Goal: Task Accomplishment & Management: Manage account settings

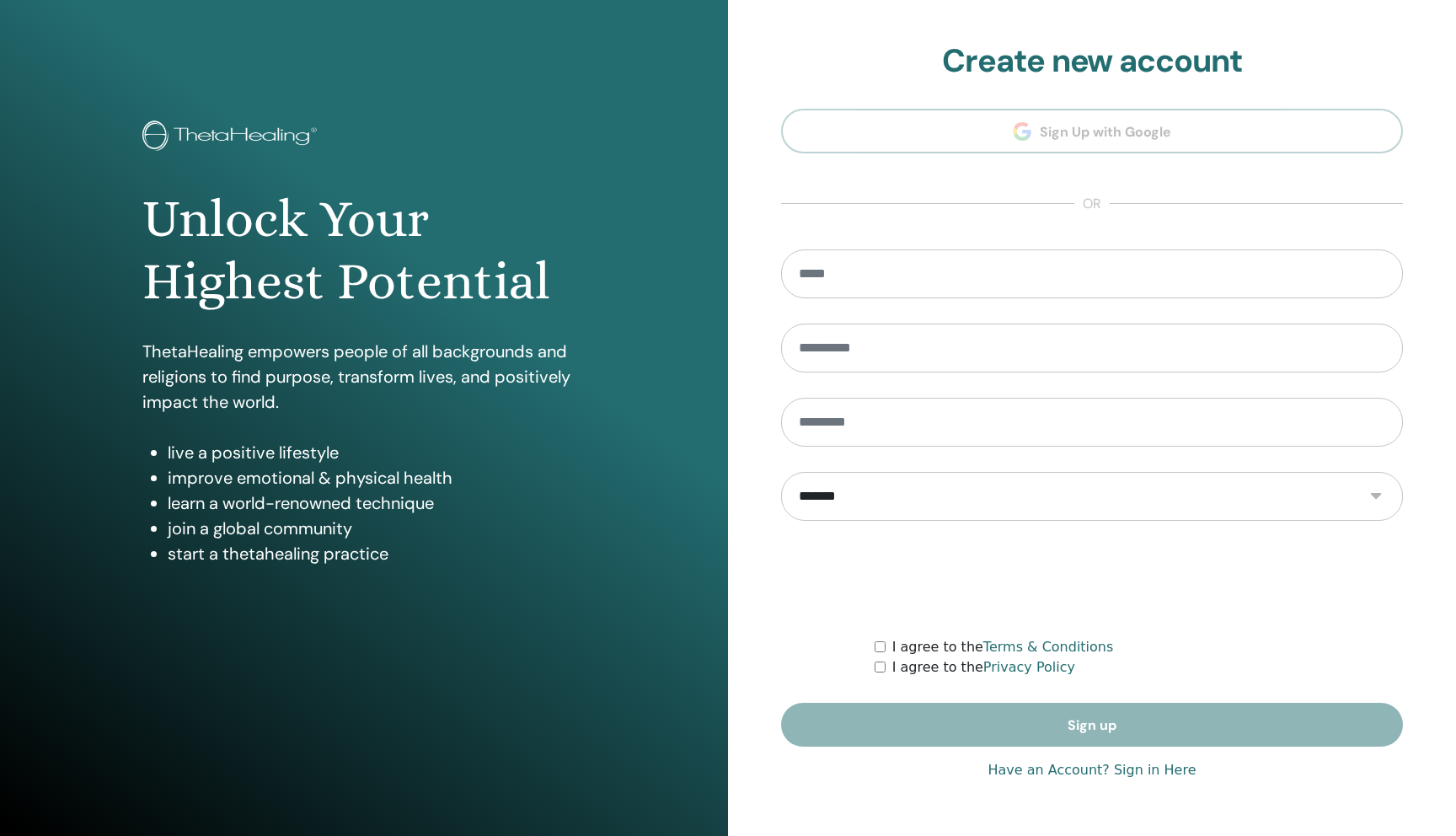
type input "**********"
click at [1021, 763] on link "Have an Account? Sign in Here" at bounding box center [1092, 770] width 208 height 20
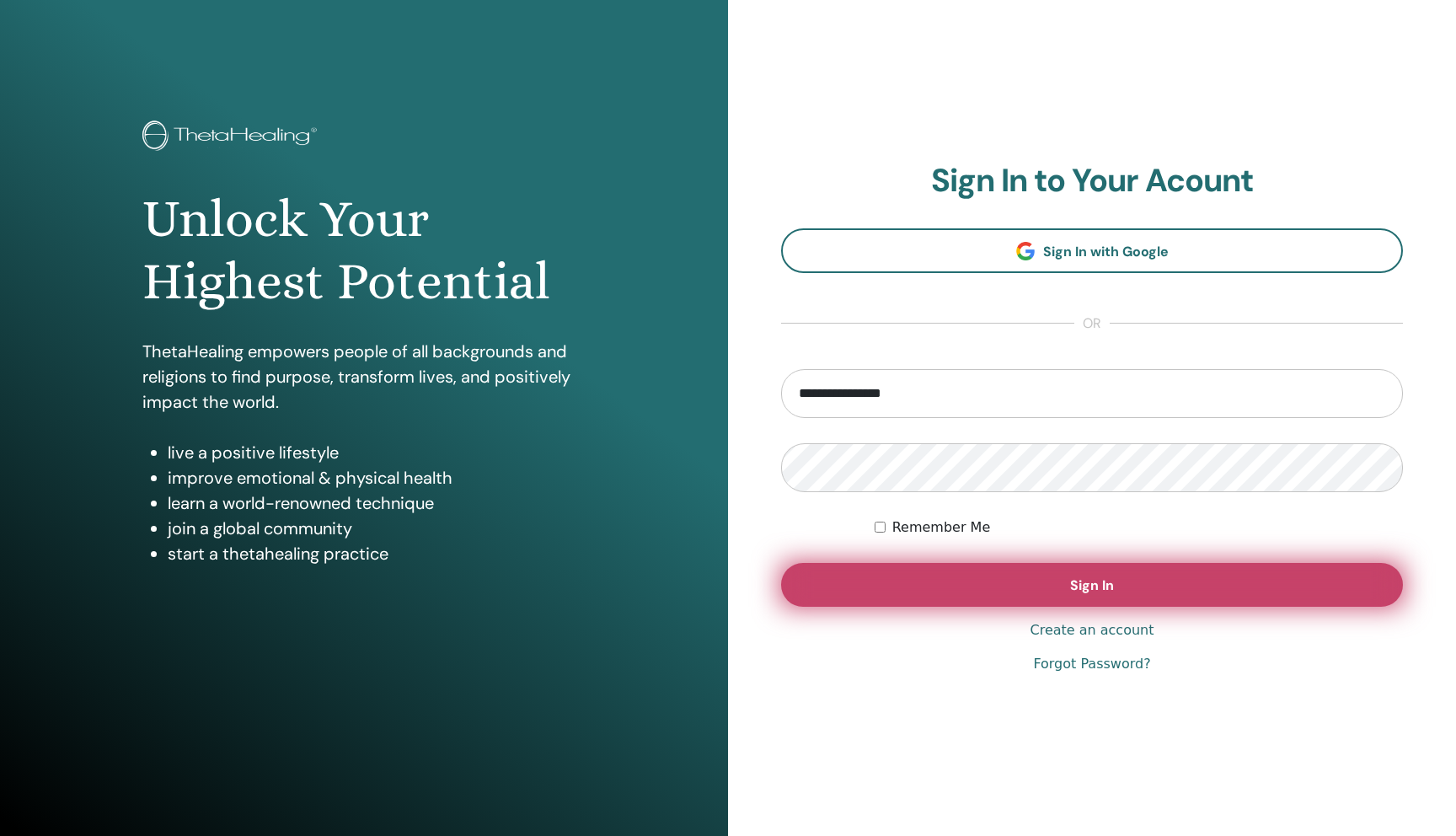
click at [905, 584] on button "Sign In" at bounding box center [1092, 585] width 622 height 44
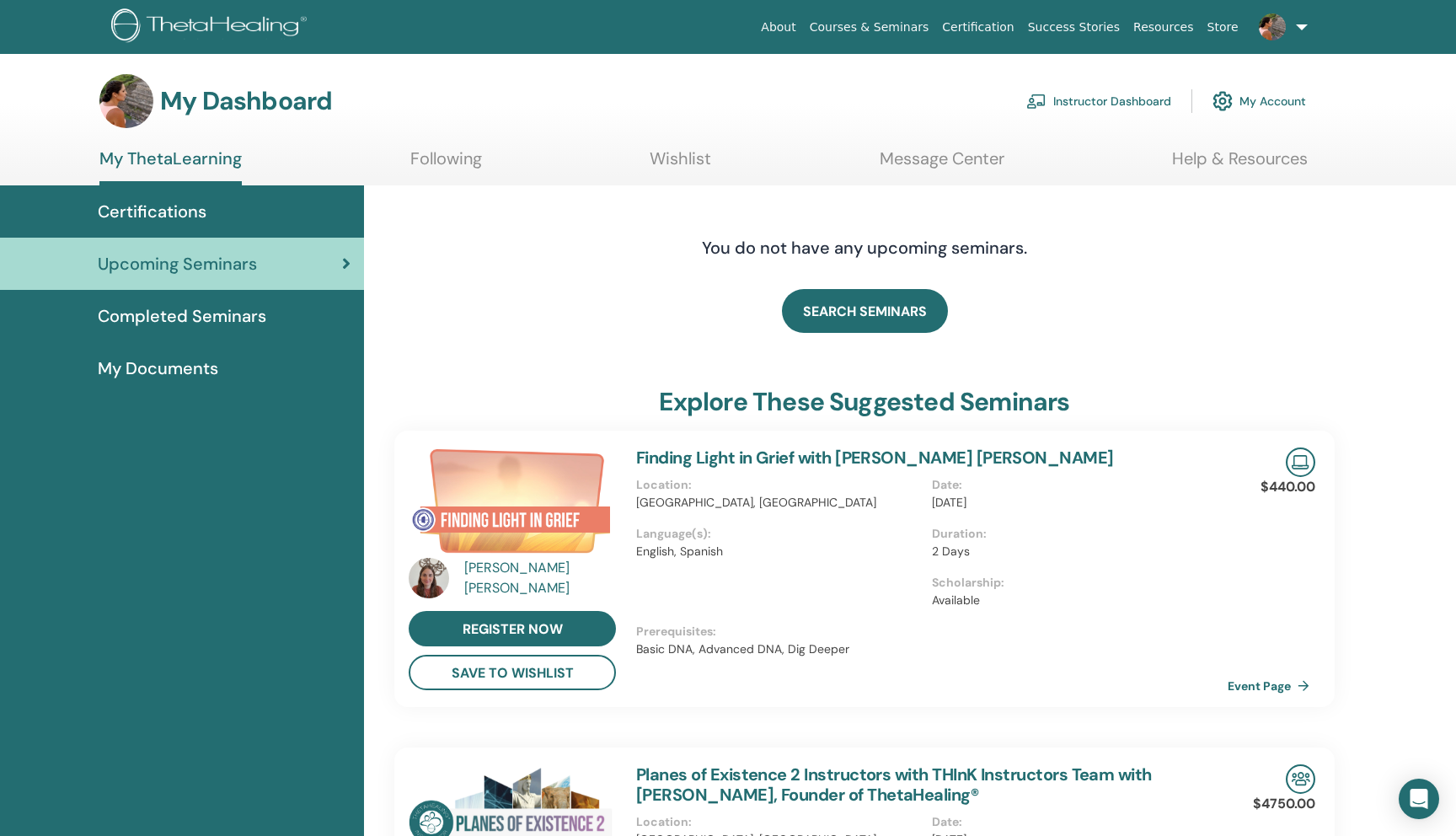
click at [1077, 99] on link "Instructor Dashboard" at bounding box center [1099, 101] width 145 height 37
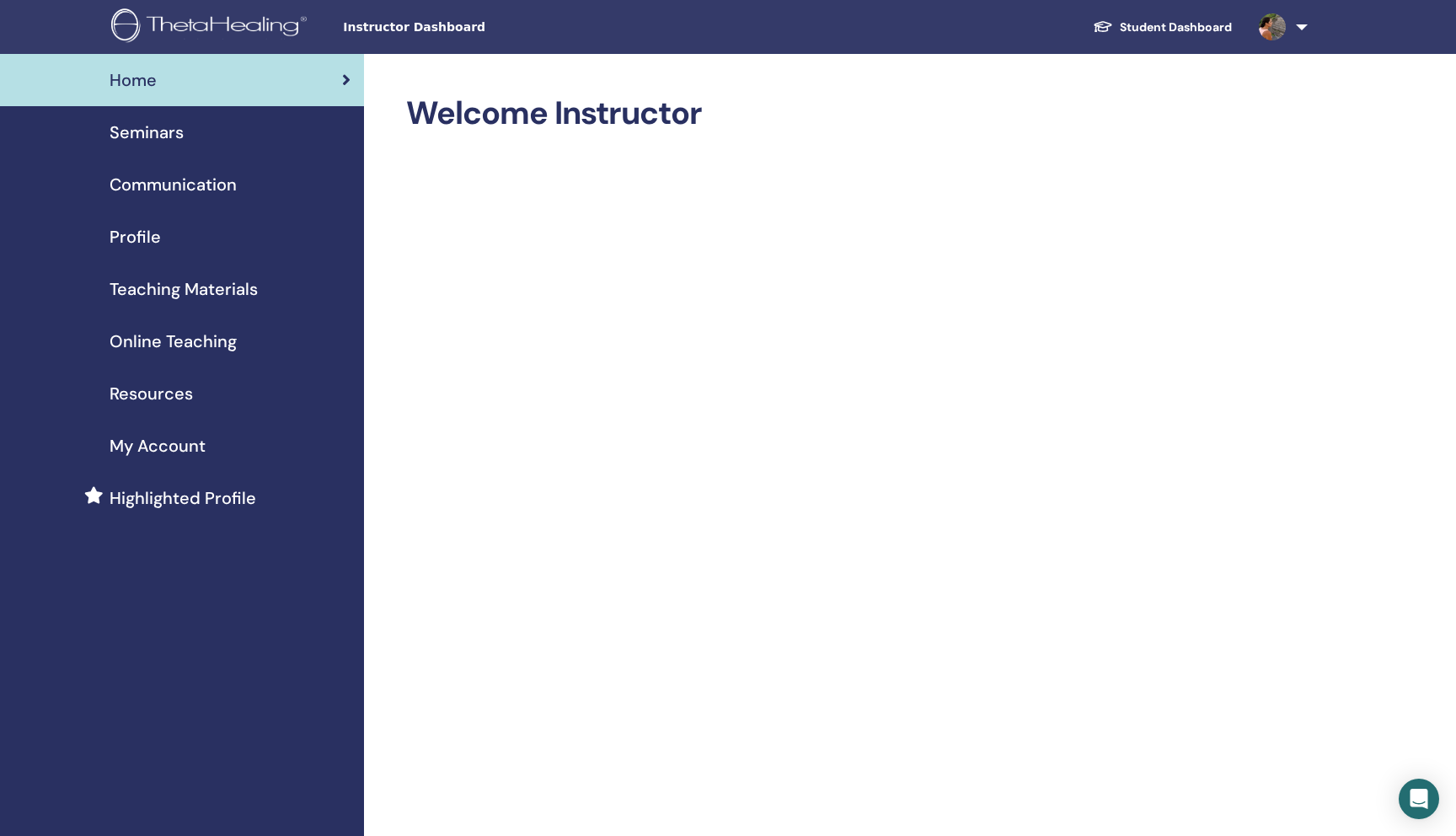
click at [173, 112] on link "Seminars" at bounding box center [182, 132] width 364 height 52
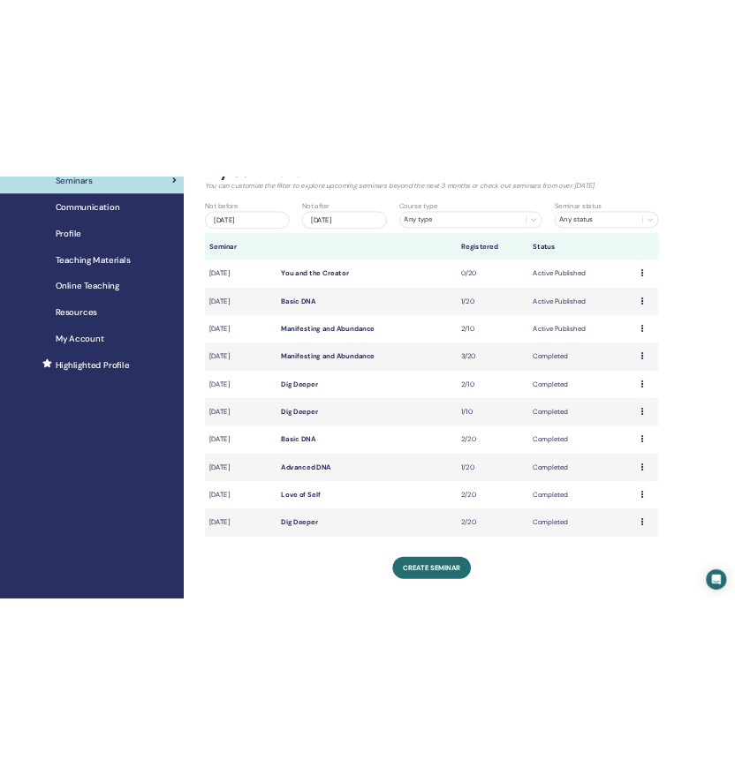
scroll to position [132, 0]
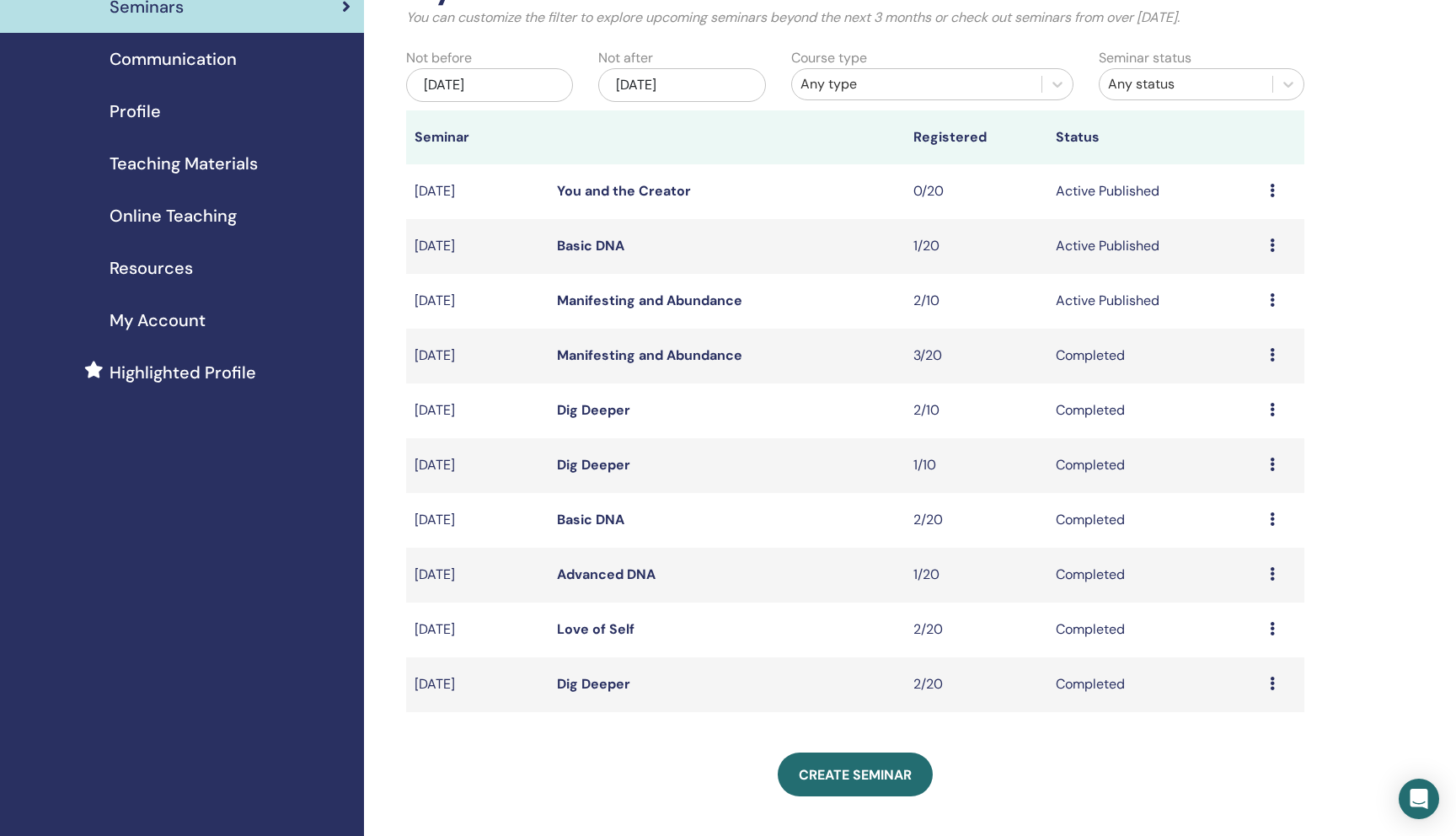
click at [1270, 245] on icon at bounding box center [1272, 245] width 5 height 13
click at [1393, 213] on div "My Seminars You can customize the filter to explore upcoming seminars beyond th…" at bounding box center [910, 632] width 1092 height 1408
click at [1268, 299] on td "Preview Edit Attendees Cancel" at bounding box center [1282, 301] width 43 height 54
click at [1267, 300] on td "Preview Edit Attendees Cancel" at bounding box center [1282, 301] width 43 height 54
